Goal: Find specific page/section: Find specific page/section

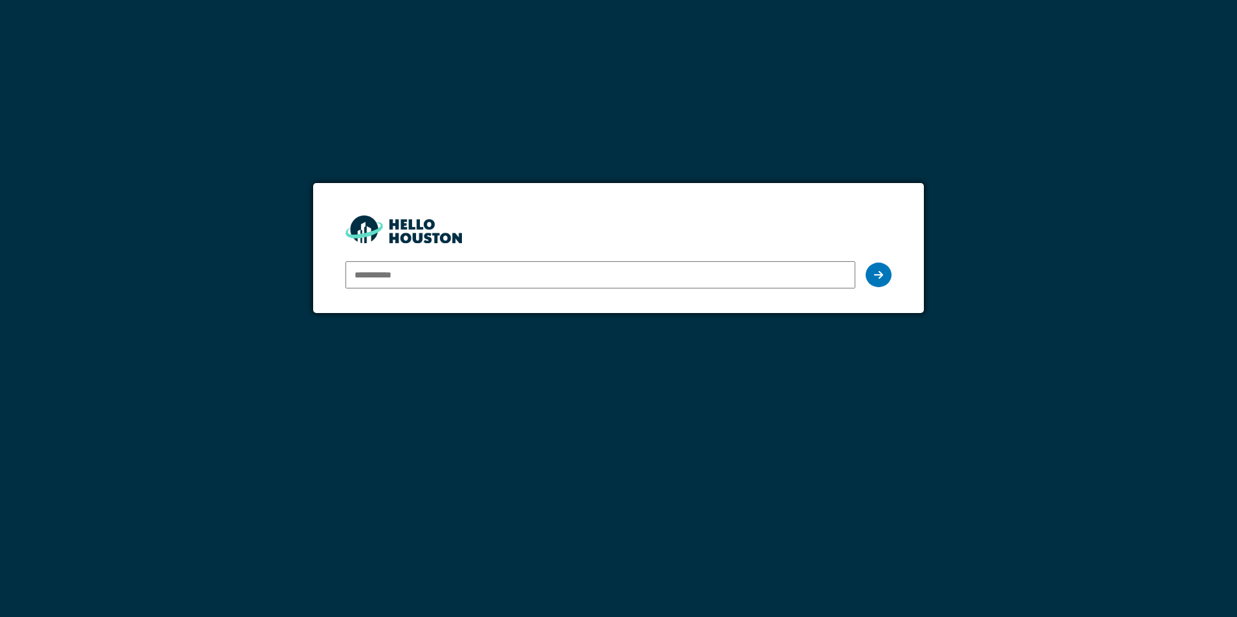
click at [460, 275] on input "email" at bounding box center [599, 274] width 509 height 27
type input "**********"
click at [875, 276] on icon at bounding box center [878, 275] width 9 height 10
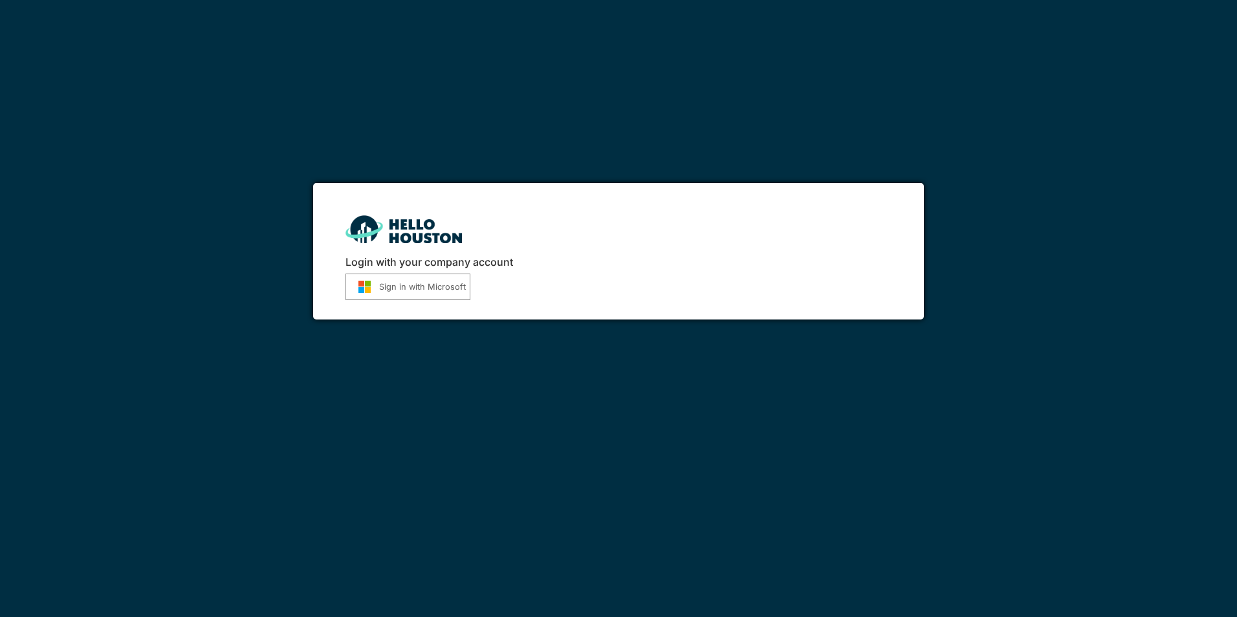
click at [418, 291] on button "Sign in with Microsoft" at bounding box center [407, 287] width 125 height 27
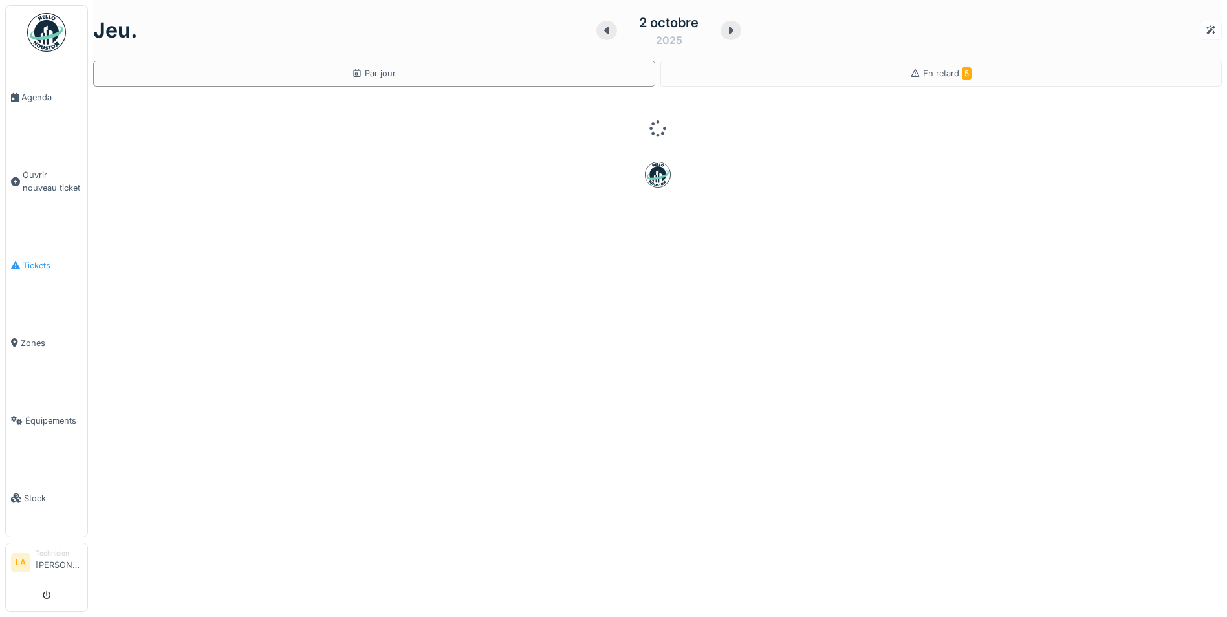
click at [38, 263] on span "Tickets" at bounding box center [52, 265] width 59 height 12
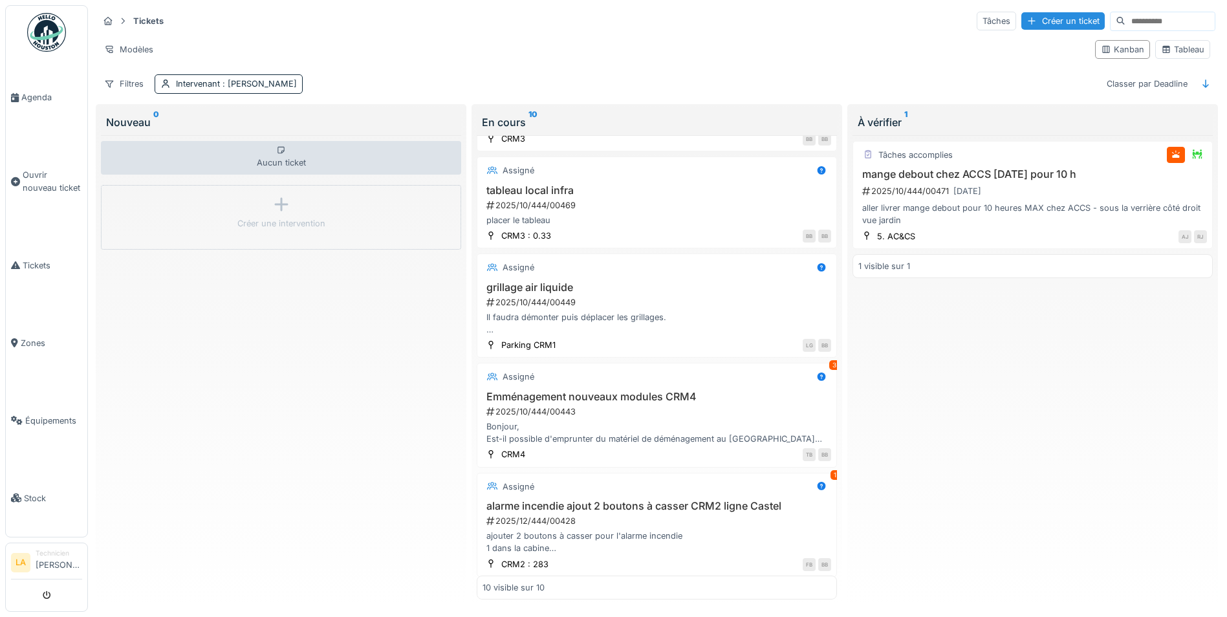
scroll to position [598, 0]
